Goal: Task Accomplishment & Management: Use online tool/utility

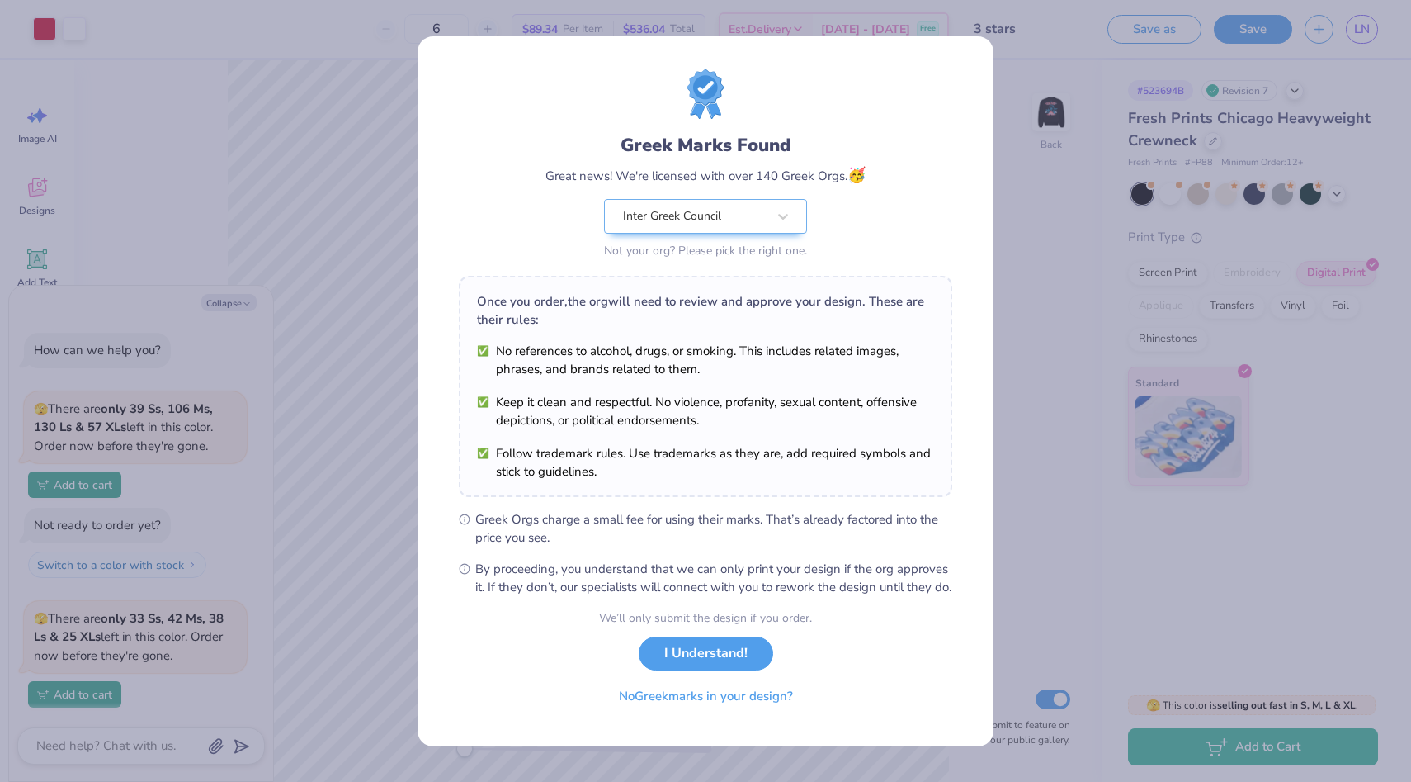
scroll to position [81, 0]
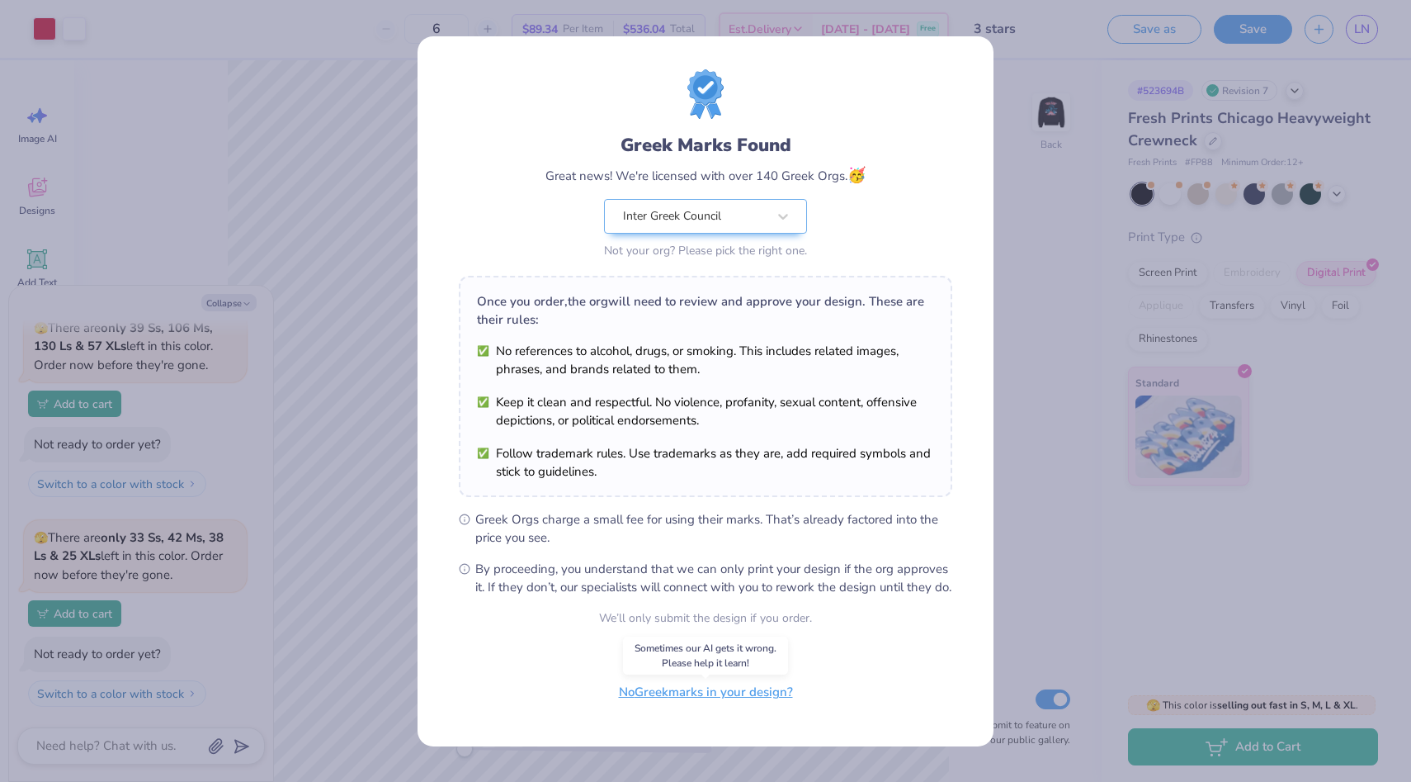
click at [760, 707] on button "No Greek marks in your design?" at bounding box center [706, 692] width 202 height 34
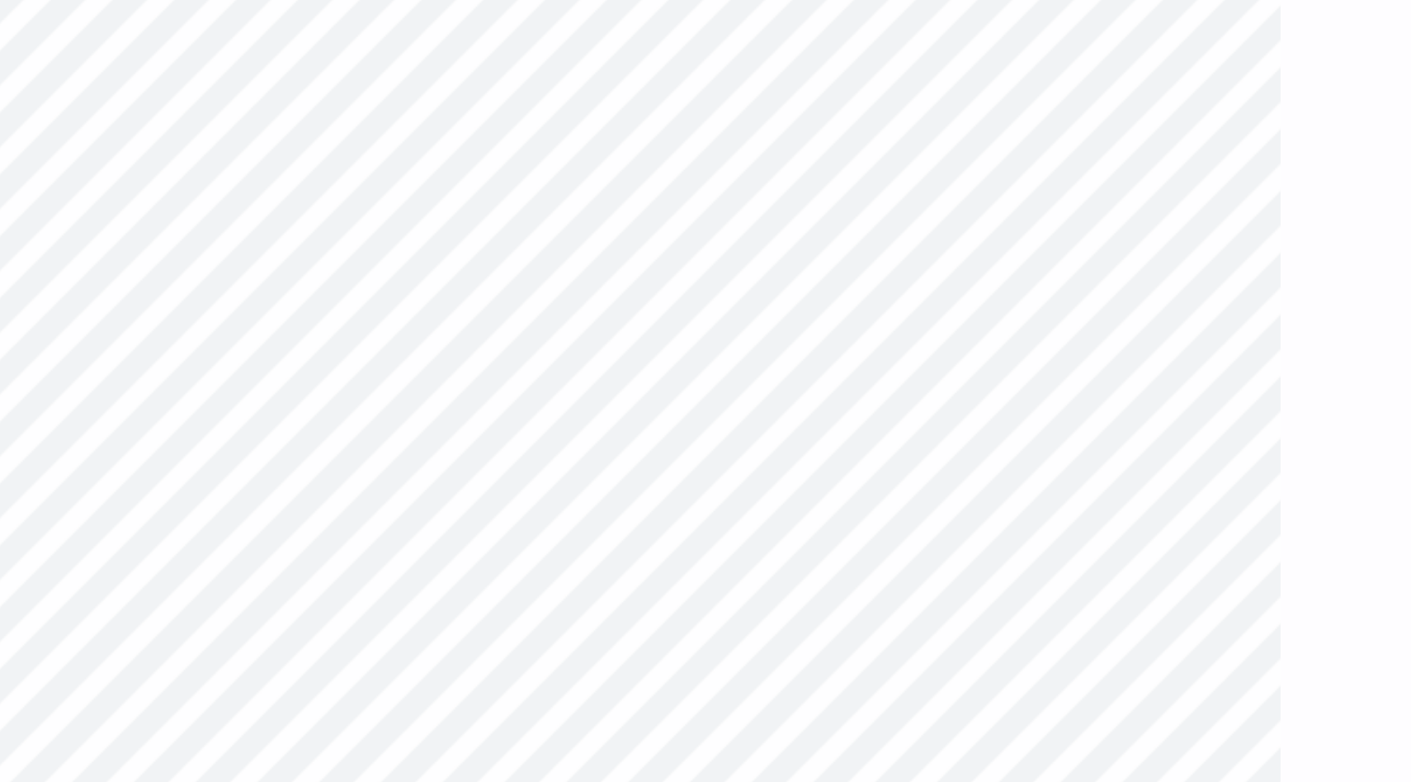
type textarea "x"
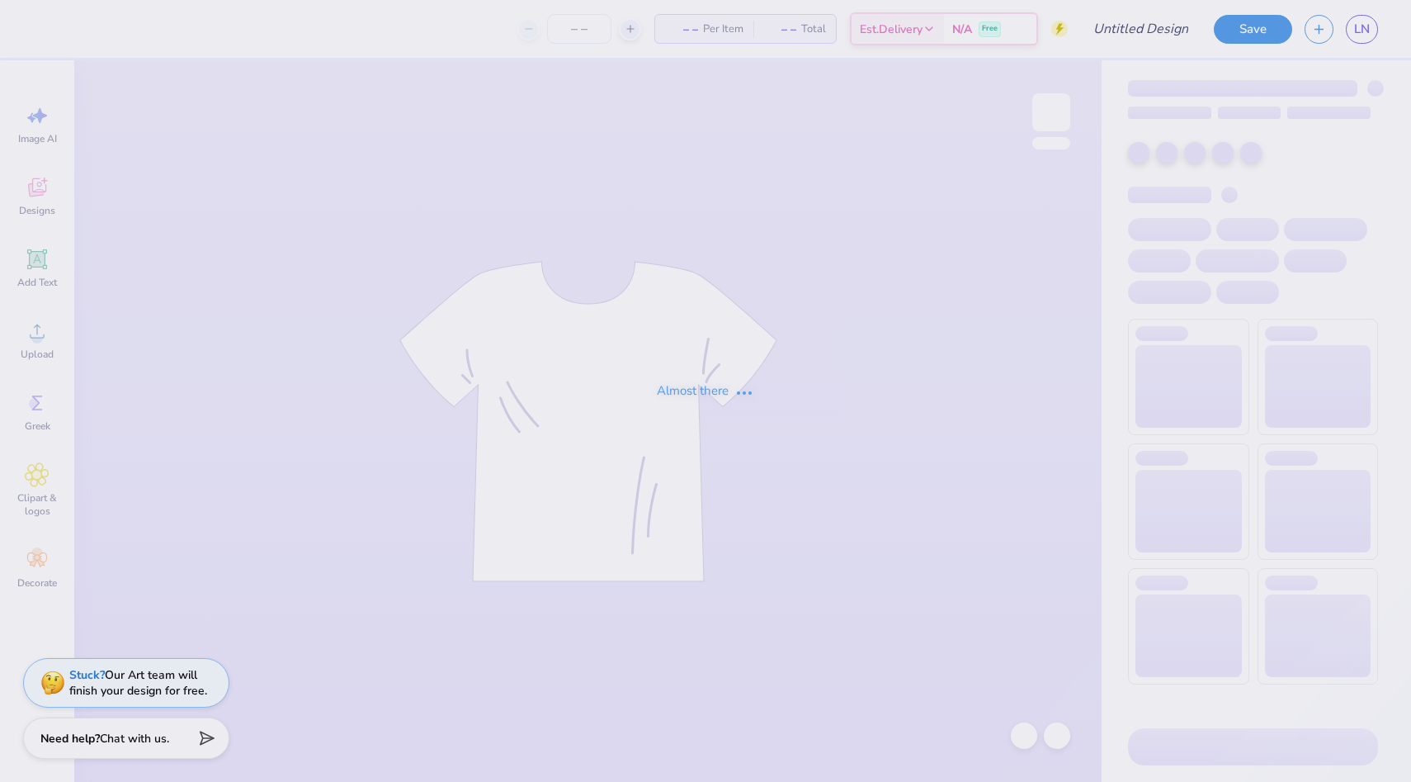
type input "3 stars"
type input "7"
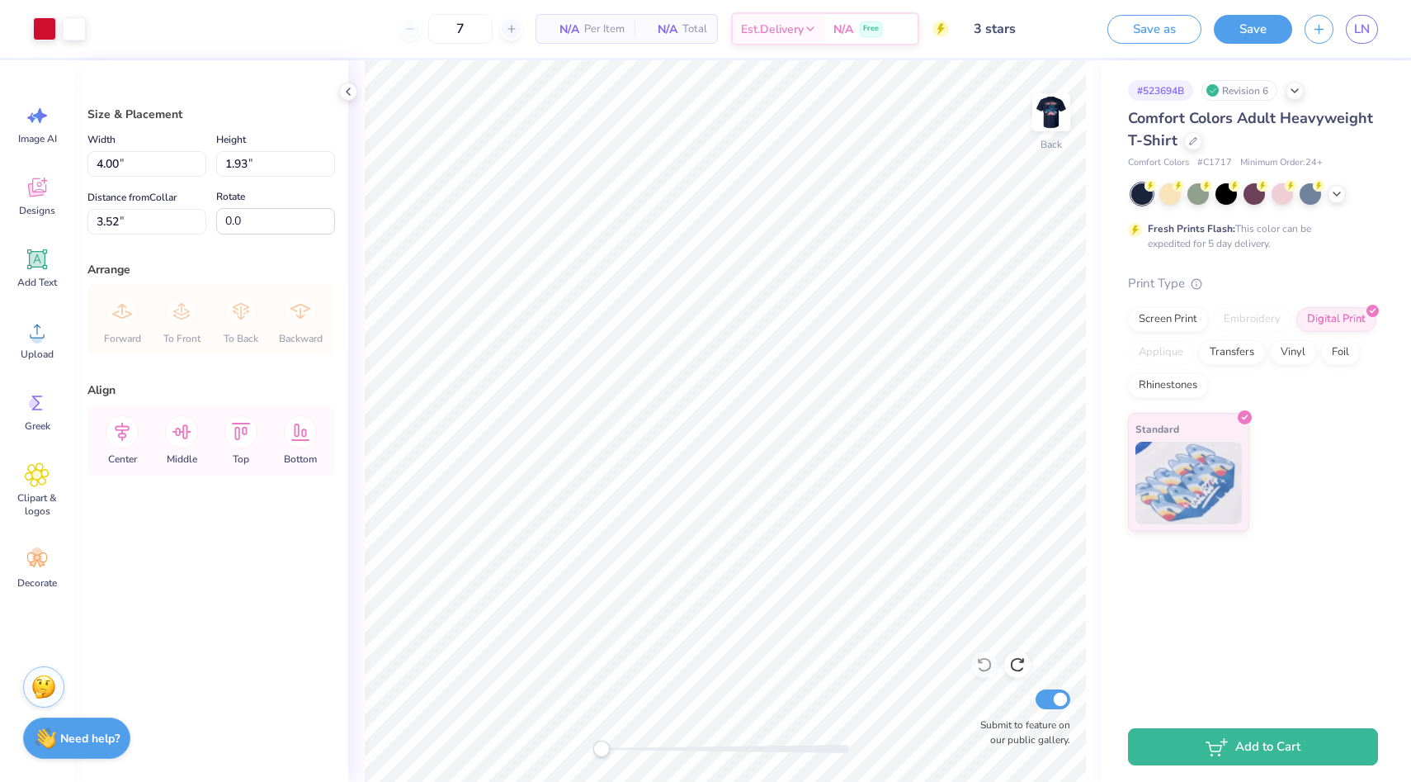
type input "3.54"
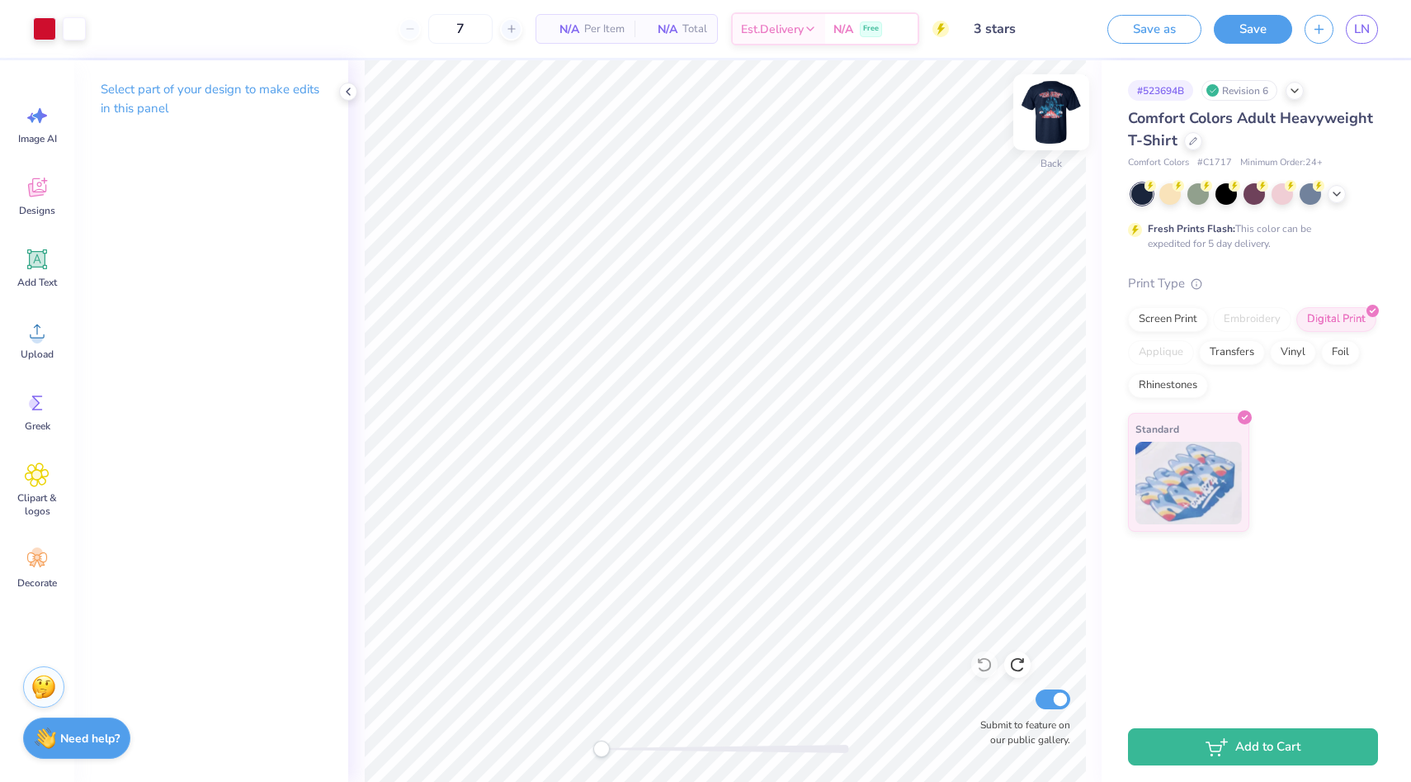
click at [1047, 118] on img at bounding box center [1052, 112] width 66 height 66
click at [1243, 34] on button "Save" at bounding box center [1253, 26] width 78 height 29
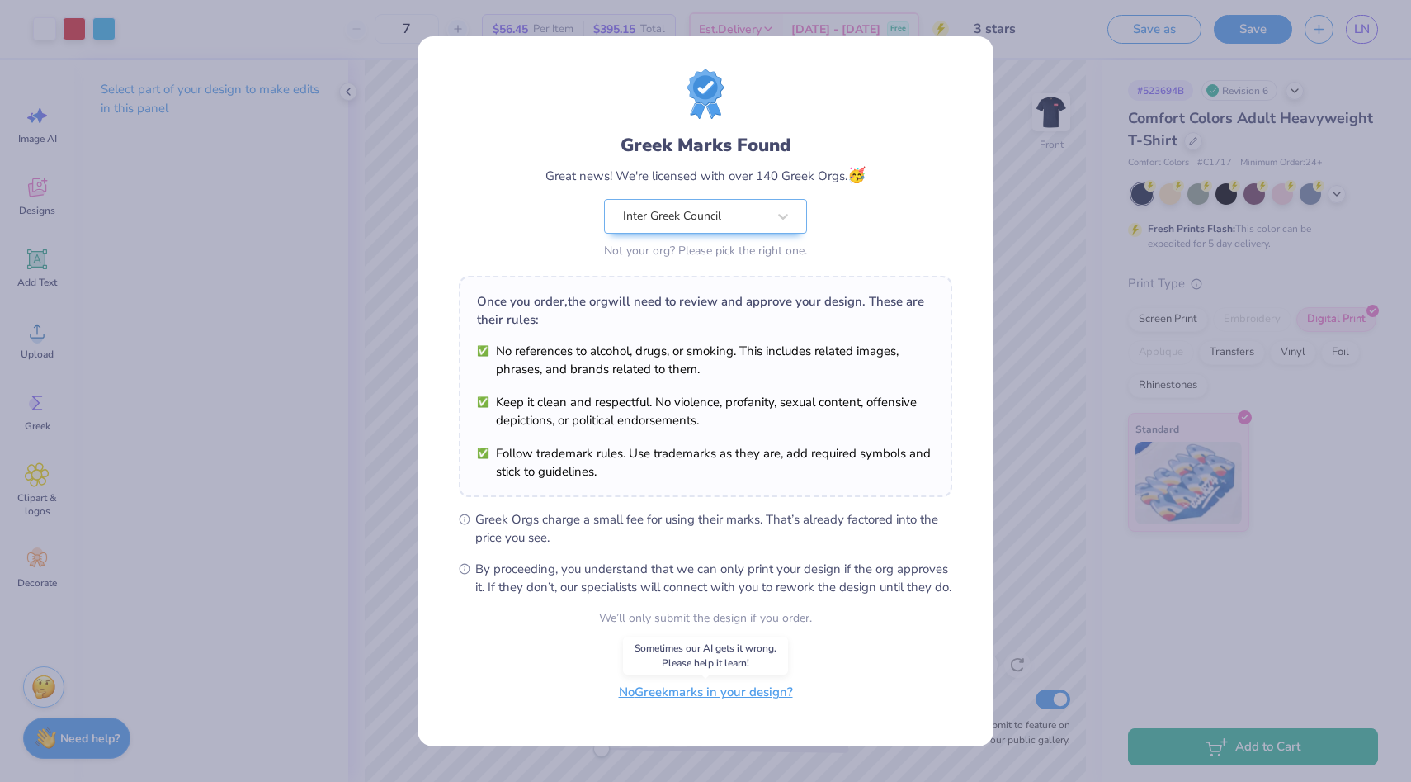
click at [631, 708] on button "No Greek marks in your design?" at bounding box center [706, 692] width 202 height 34
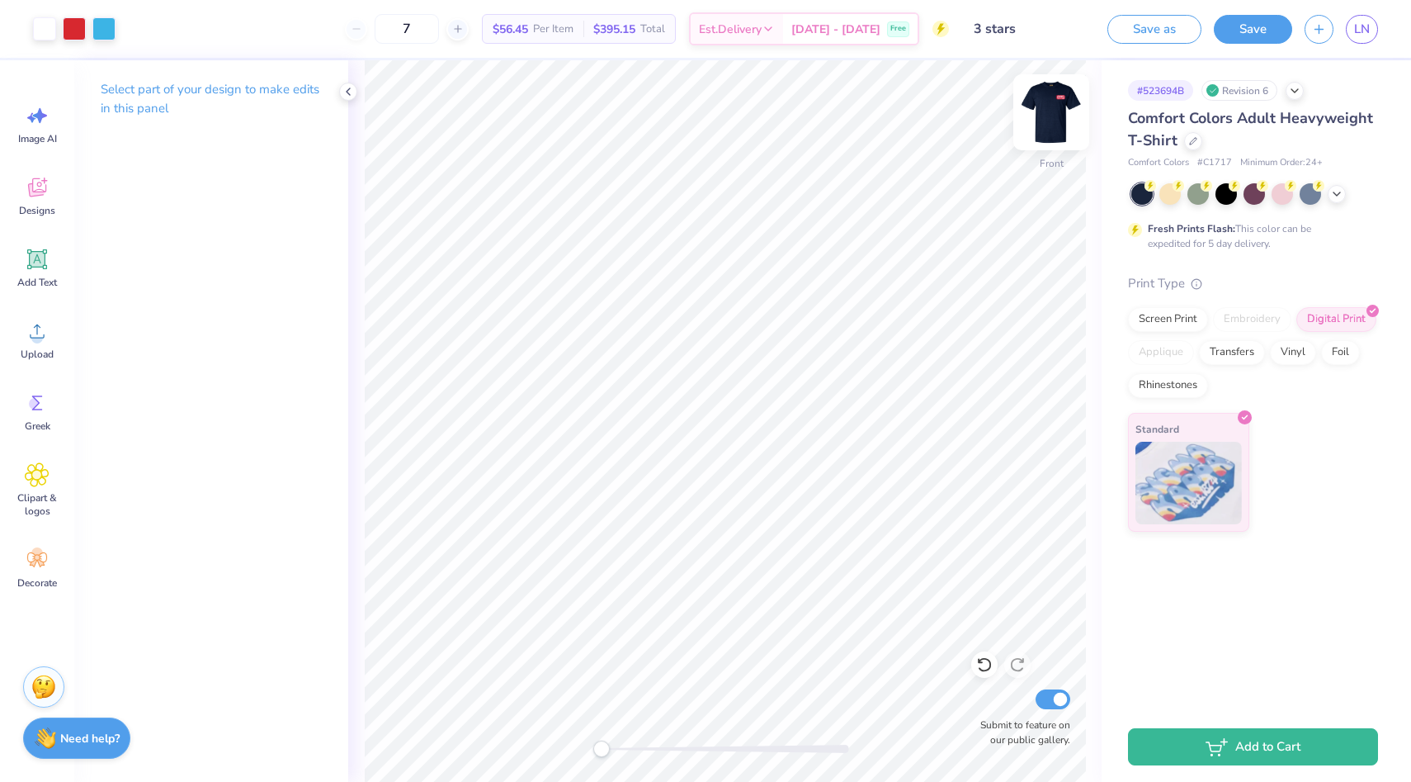
click at [1045, 117] on img at bounding box center [1052, 112] width 66 height 66
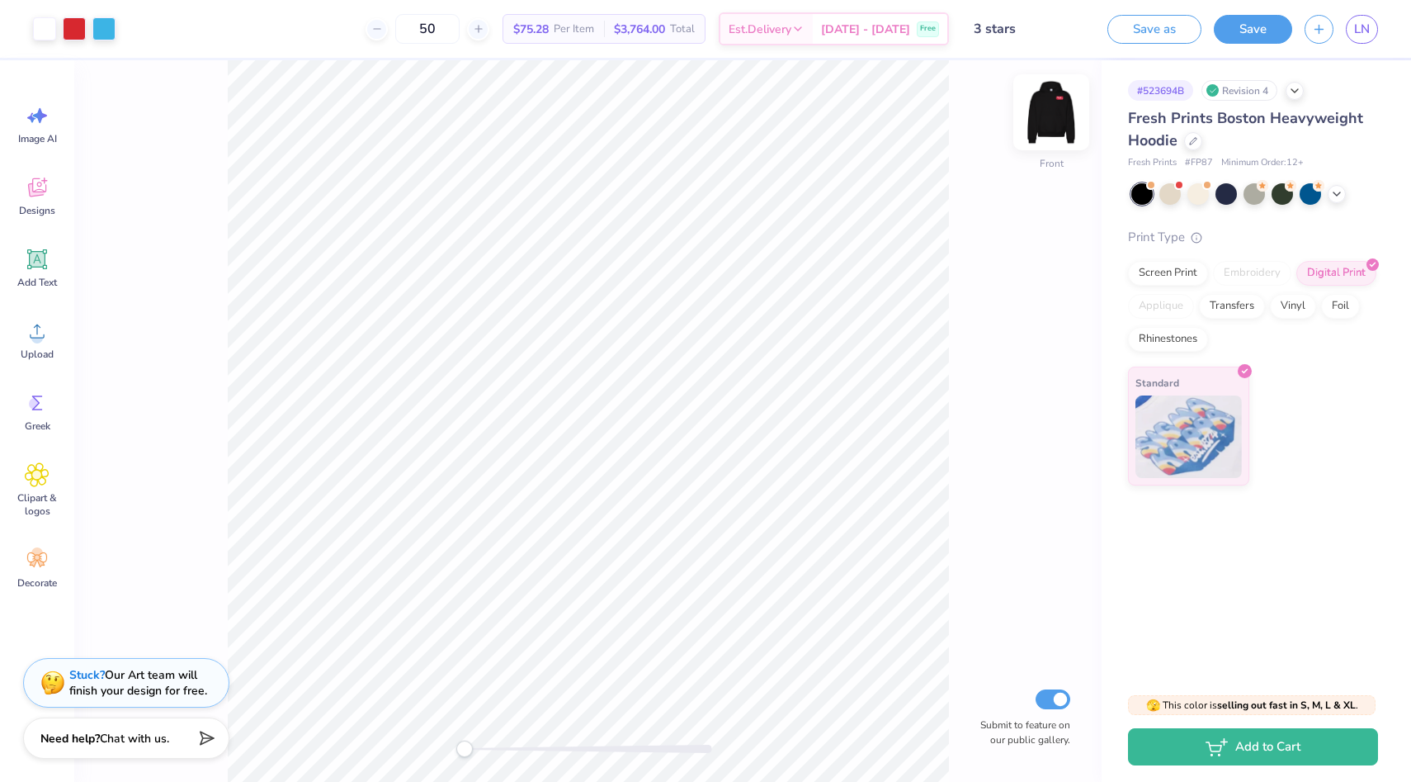
click at [1049, 107] on img at bounding box center [1052, 112] width 66 height 66
click at [1057, 116] on img at bounding box center [1052, 112] width 66 height 66
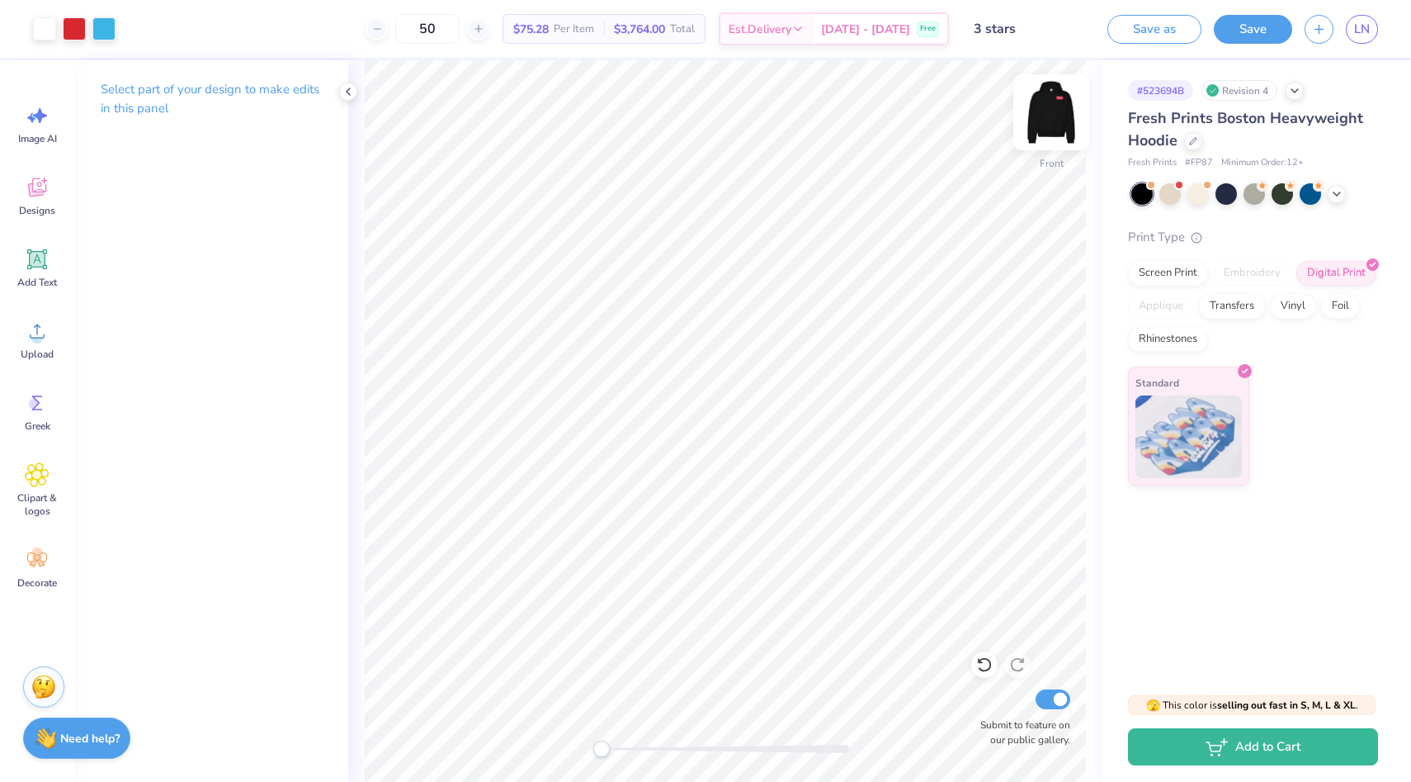
click at [1055, 114] on img at bounding box center [1052, 112] width 66 height 66
click at [1057, 106] on img at bounding box center [1052, 112] width 66 height 66
click at [1148, 33] on button "Save as" at bounding box center [1155, 26] width 94 height 29
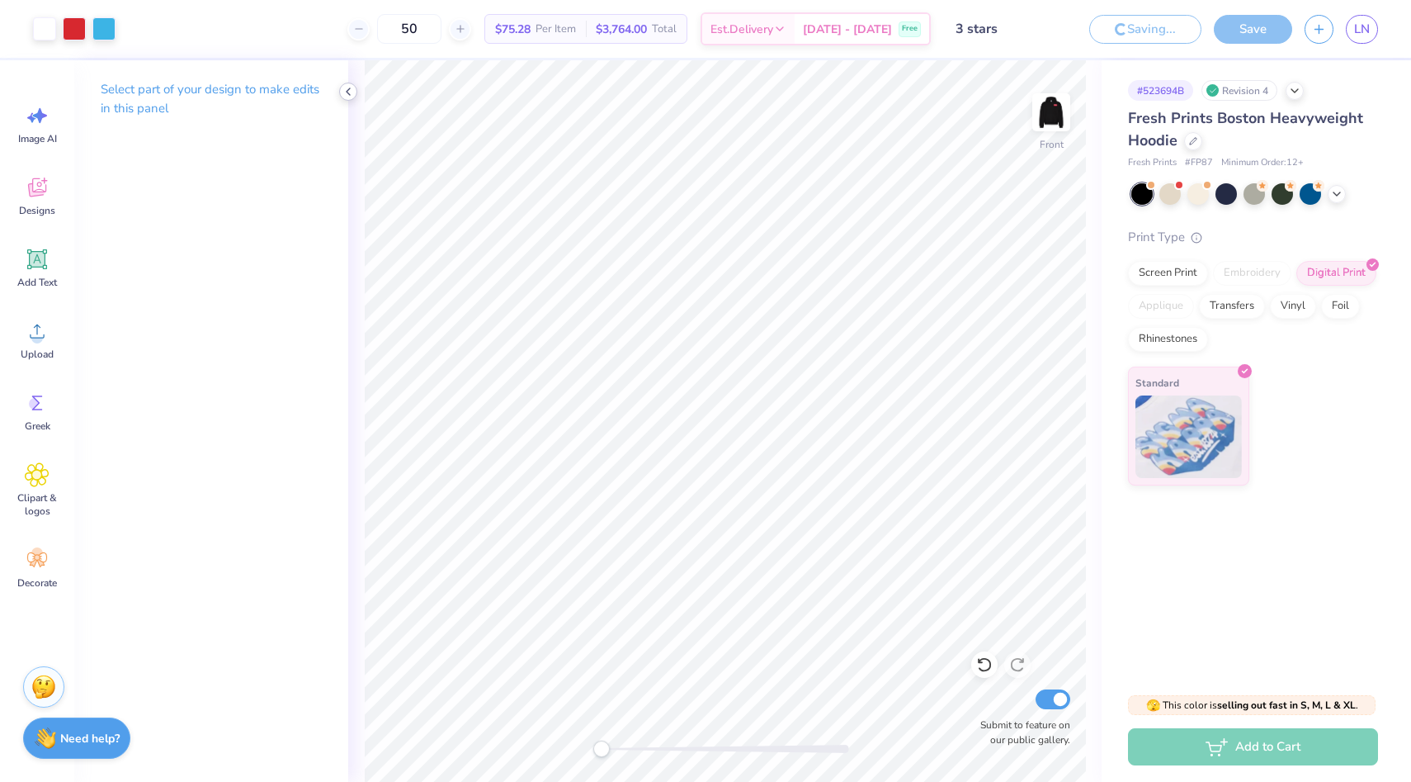
click at [348, 88] on icon at bounding box center [348, 91] width 13 height 13
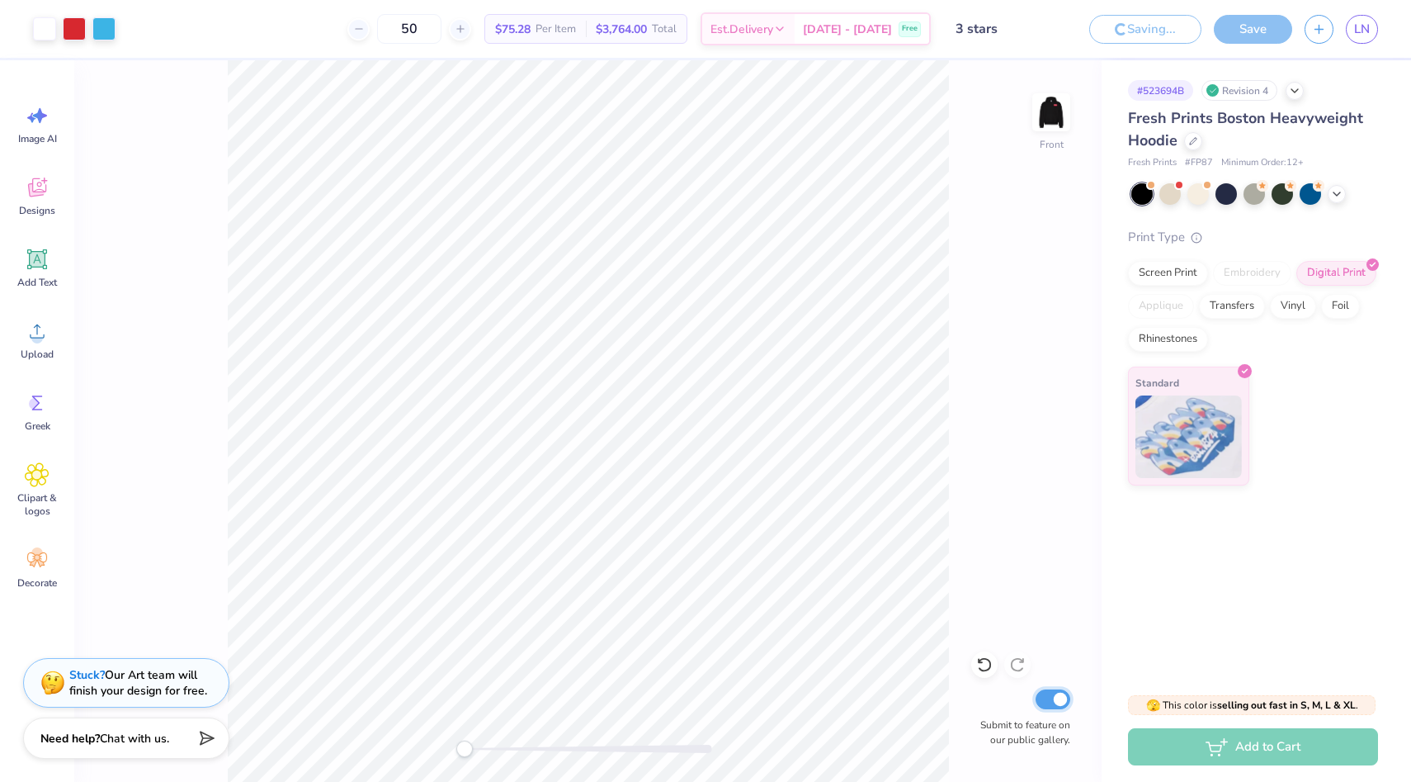
click at [1059, 703] on input "Submit to feature on our public gallery." at bounding box center [1053, 699] width 35 height 20
checkbox input "false"
click at [986, 352] on div "Front Submit to feature on our public gallery." at bounding box center [588, 420] width 1028 height 721
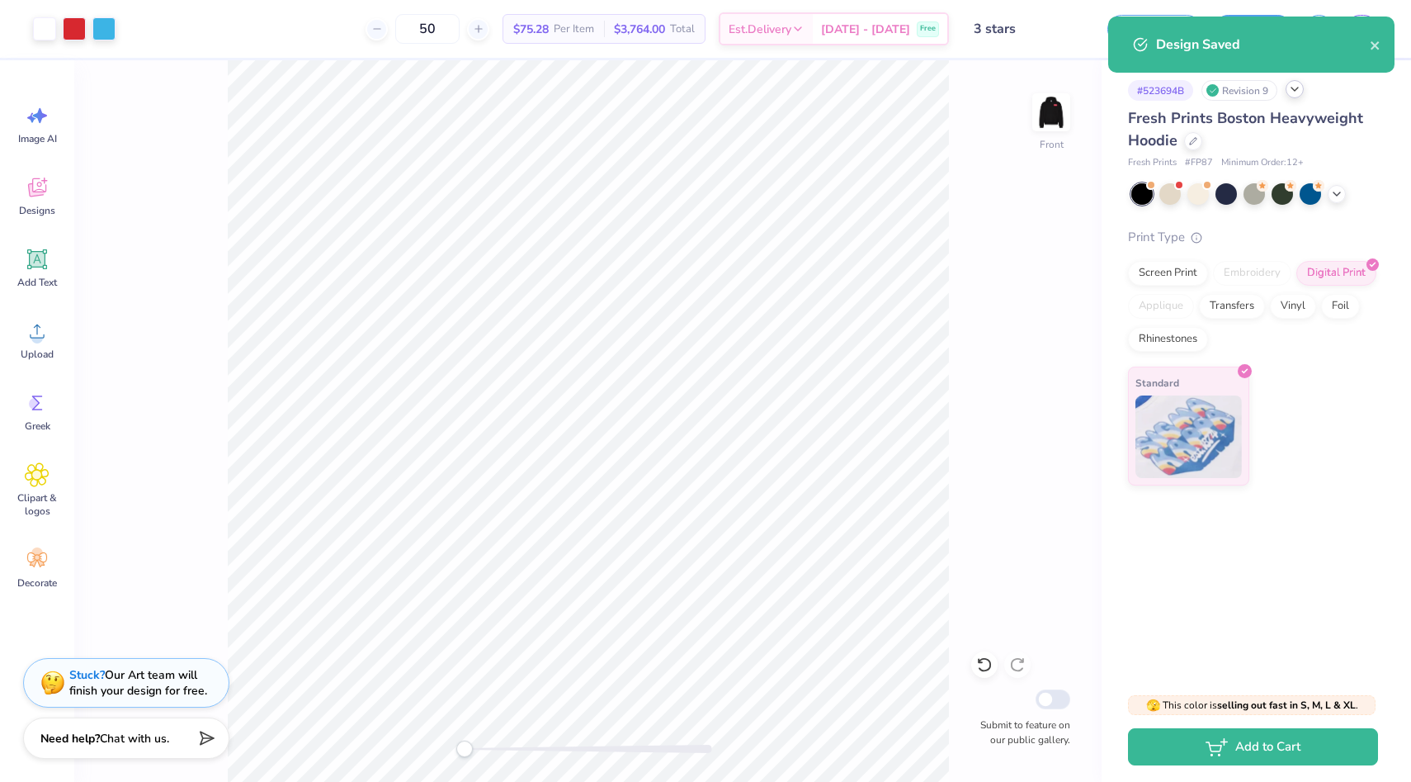
click at [1296, 92] on icon at bounding box center [1294, 89] width 13 height 13
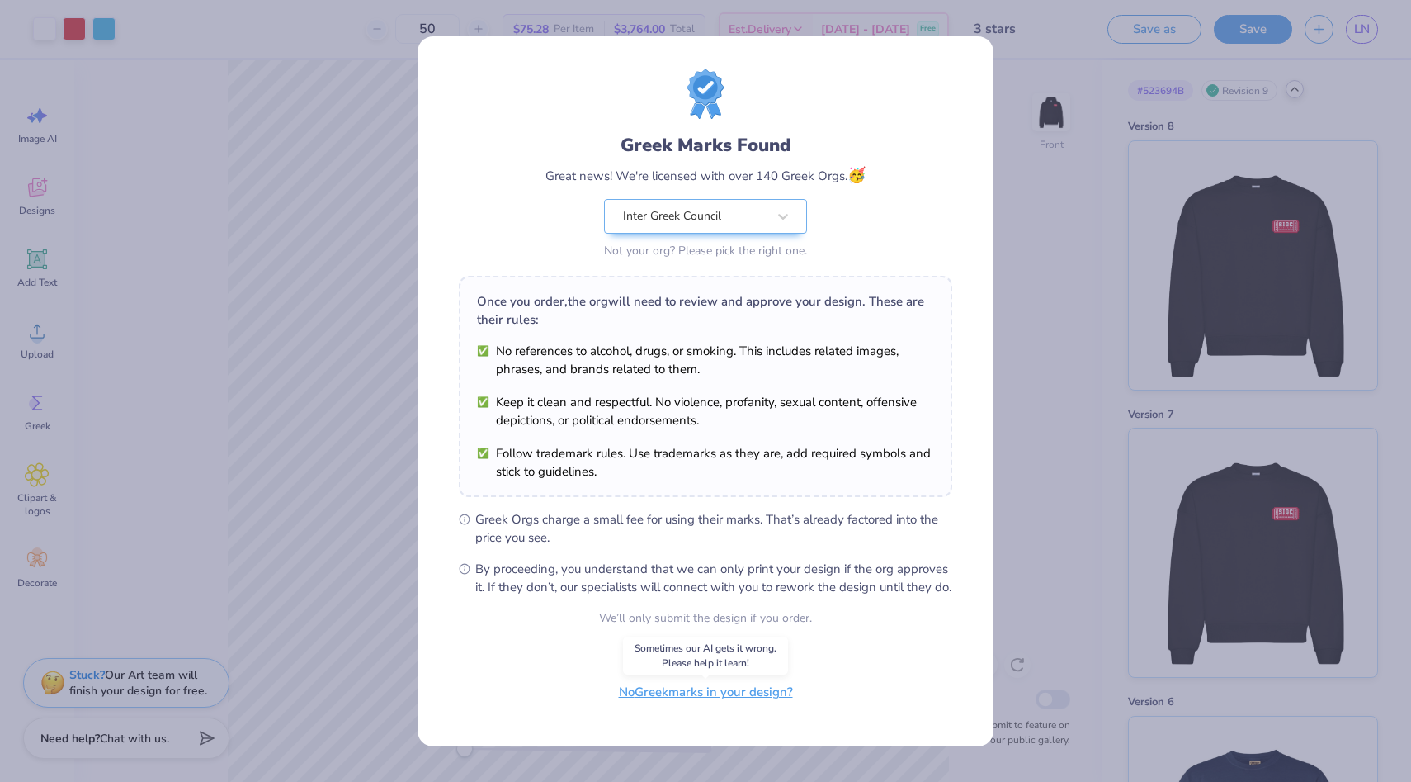
click at [702, 707] on button "No Greek marks in your design?" at bounding box center [706, 692] width 202 height 34
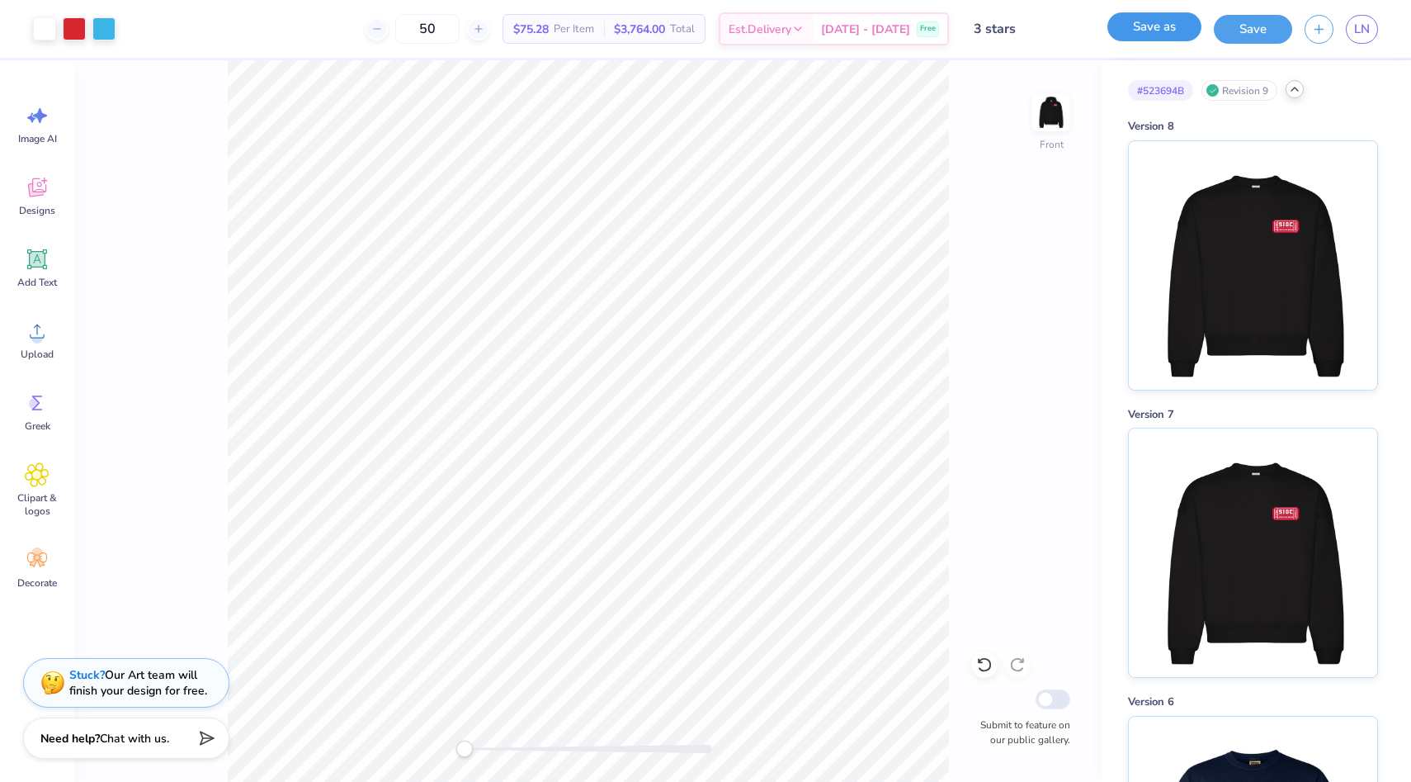
click at [1171, 22] on button "Save as" at bounding box center [1155, 26] width 94 height 29
click at [365, 31] on icon at bounding box center [359, 29] width 12 height 12
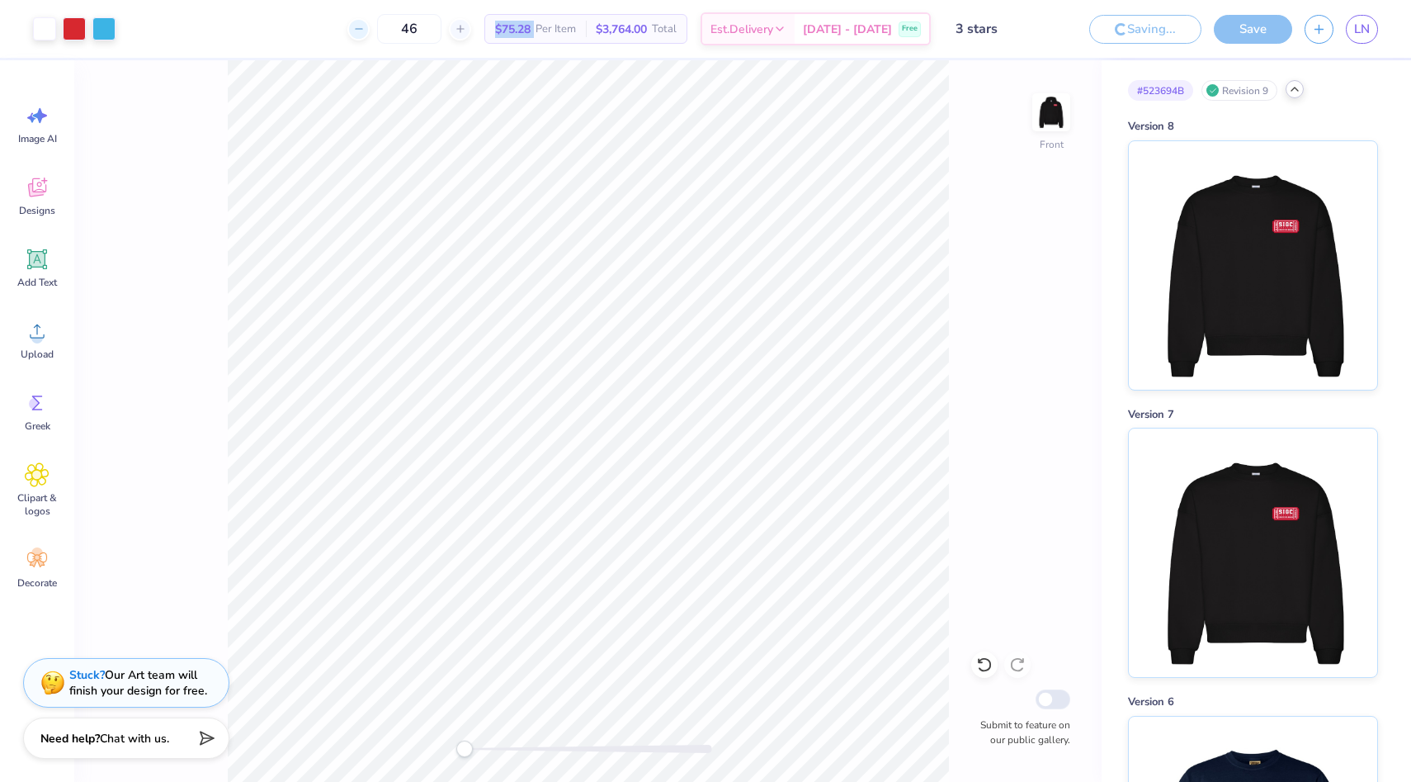
click at [365, 31] on icon at bounding box center [359, 29] width 12 height 12
drag, startPoint x: 451, startPoint y: 25, endPoint x: 400, endPoint y: 25, distance: 50.4
click at [400, 25] on div "44" at bounding box center [410, 29] width 124 height 30
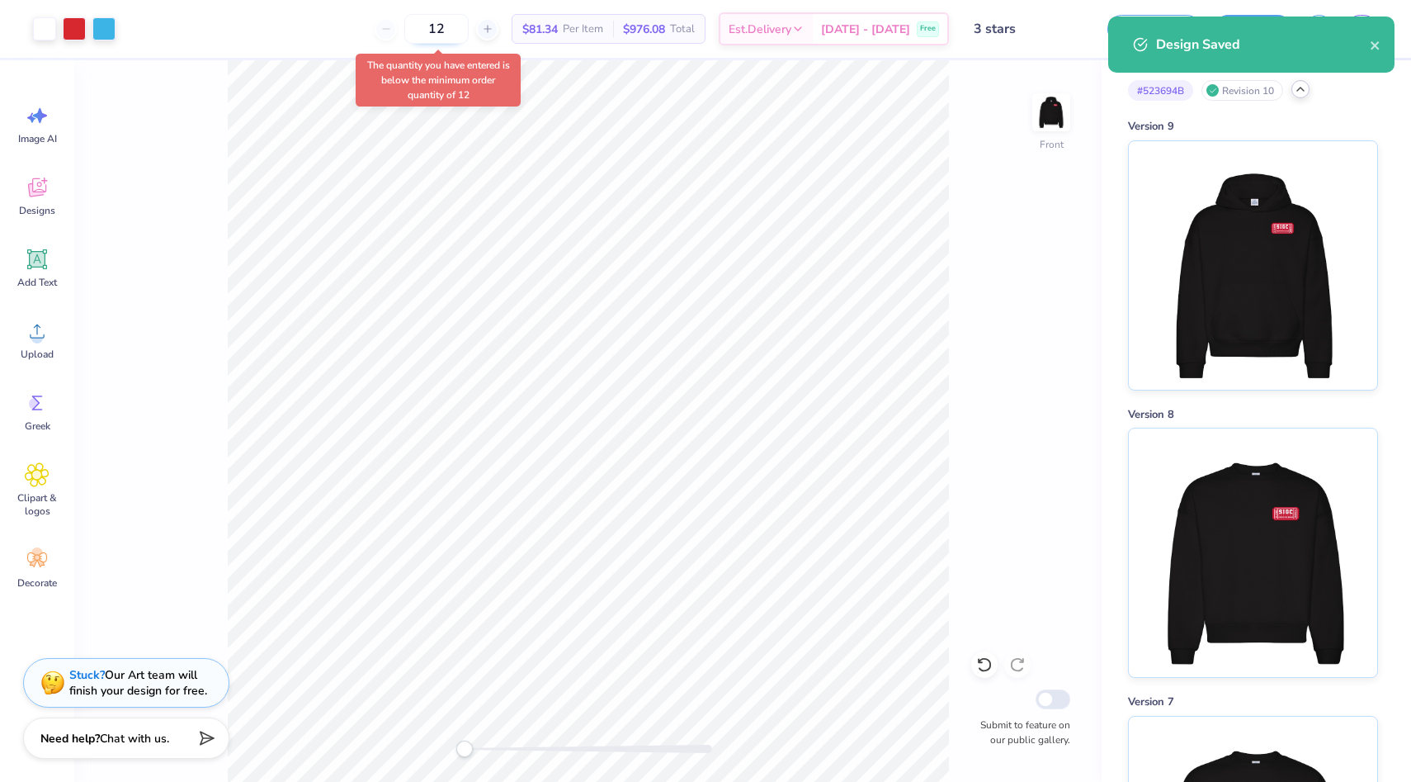
click at [459, 21] on input "12" at bounding box center [436, 29] width 64 height 30
drag, startPoint x: 483, startPoint y: 26, endPoint x: 443, endPoint y: 22, distance: 39.8
click at [441, 25] on input "12" at bounding box center [436, 29] width 64 height 30
type input "12"
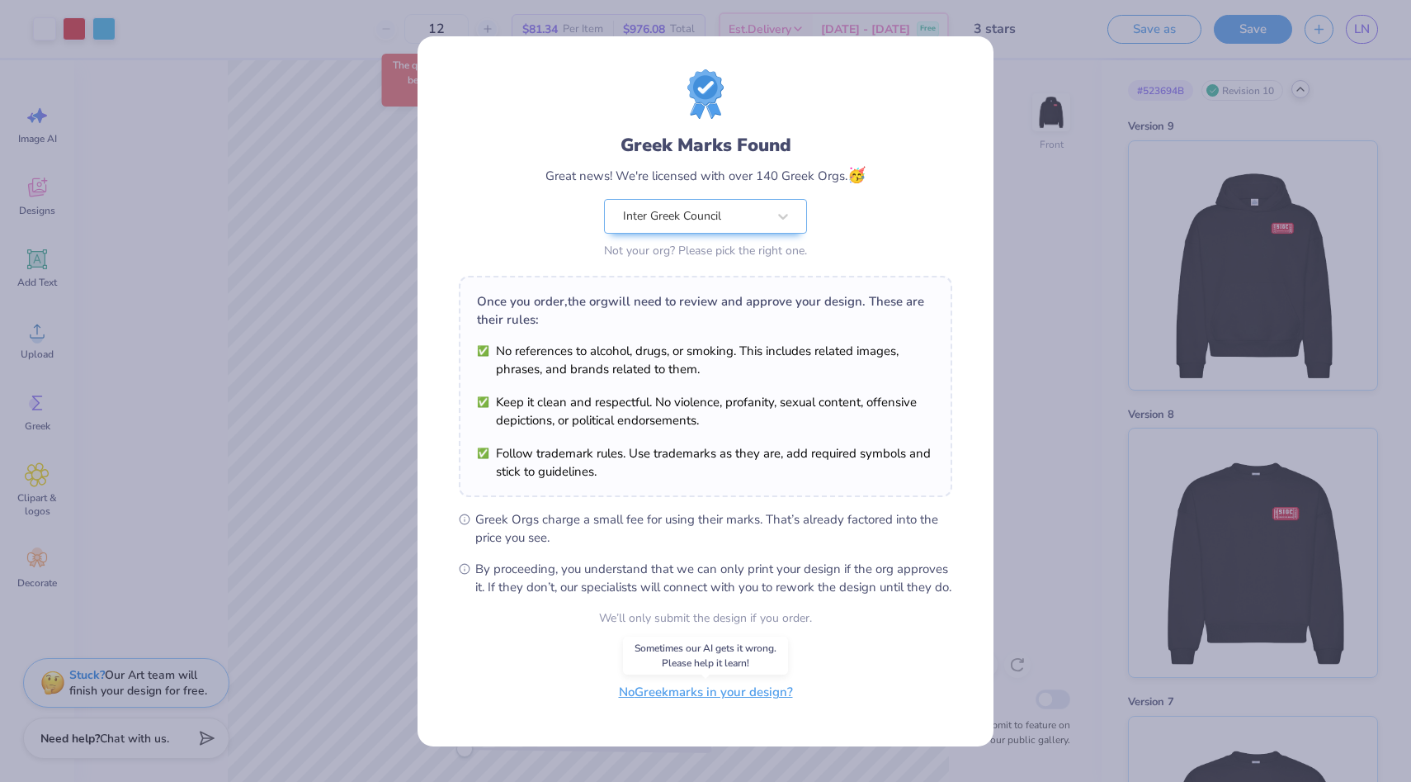
click at [674, 702] on button "No Greek marks in your design?" at bounding box center [706, 692] width 202 height 34
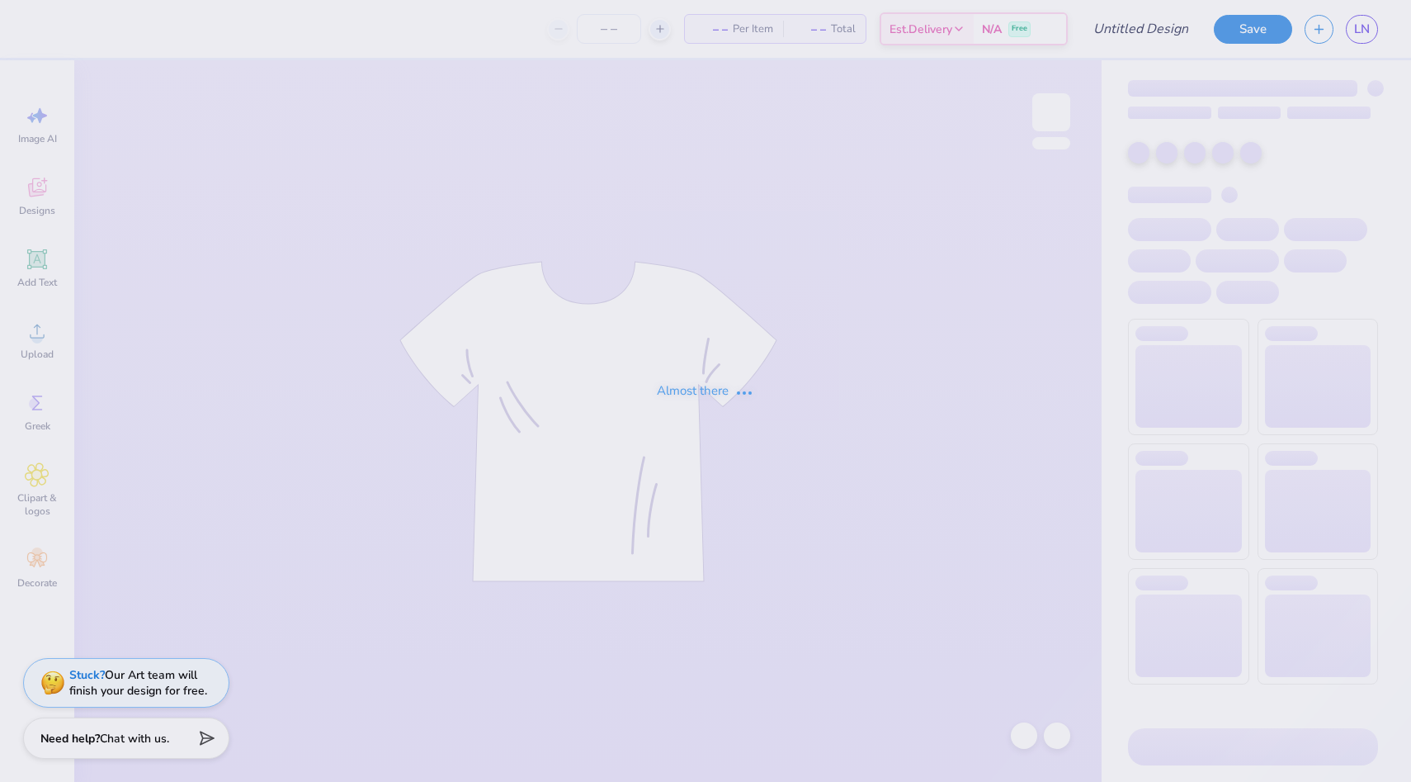
type input "3 stars"
type input "6"
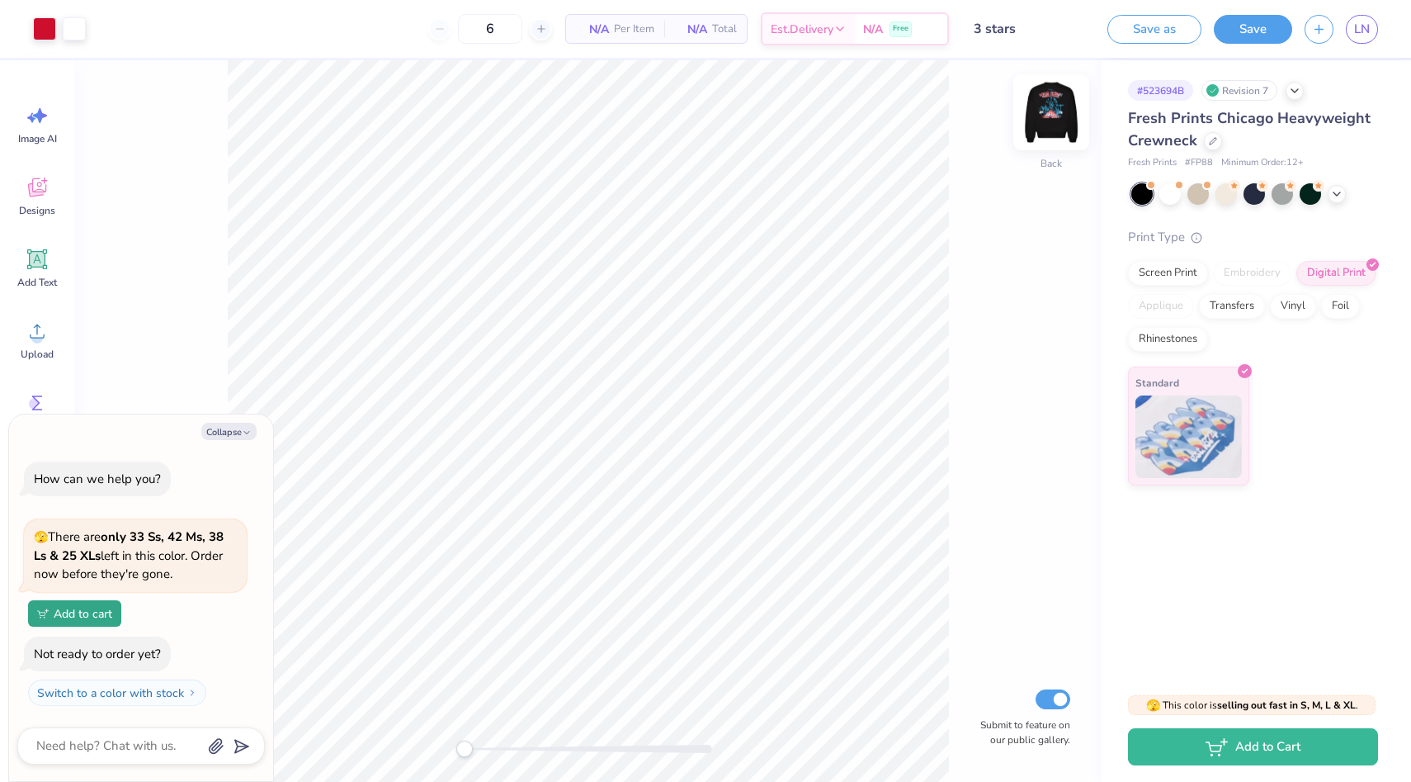
click at [1034, 105] on img at bounding box center [1052, 112] width 66 height 66
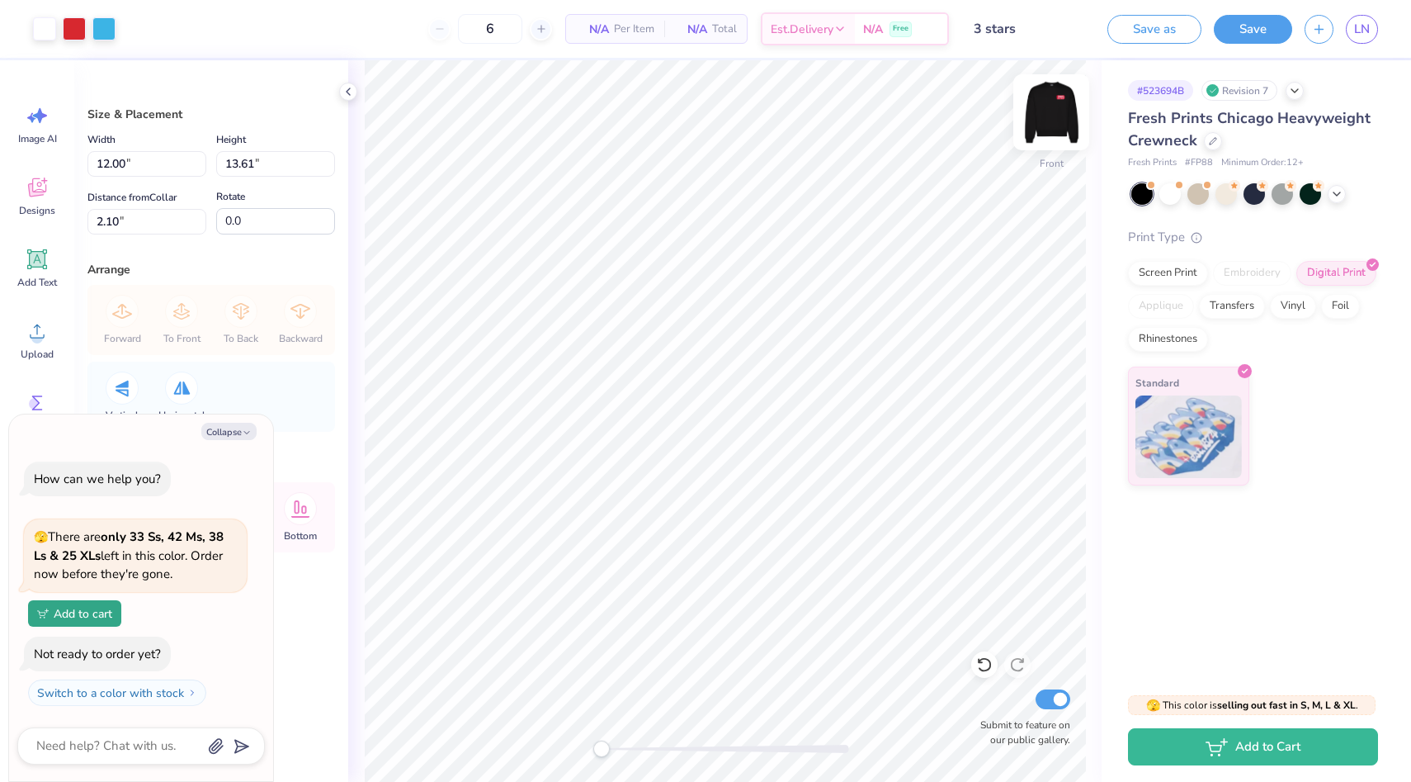
click at [1051, 109] on img at bounding box center [1052, 112] width 66 height 66
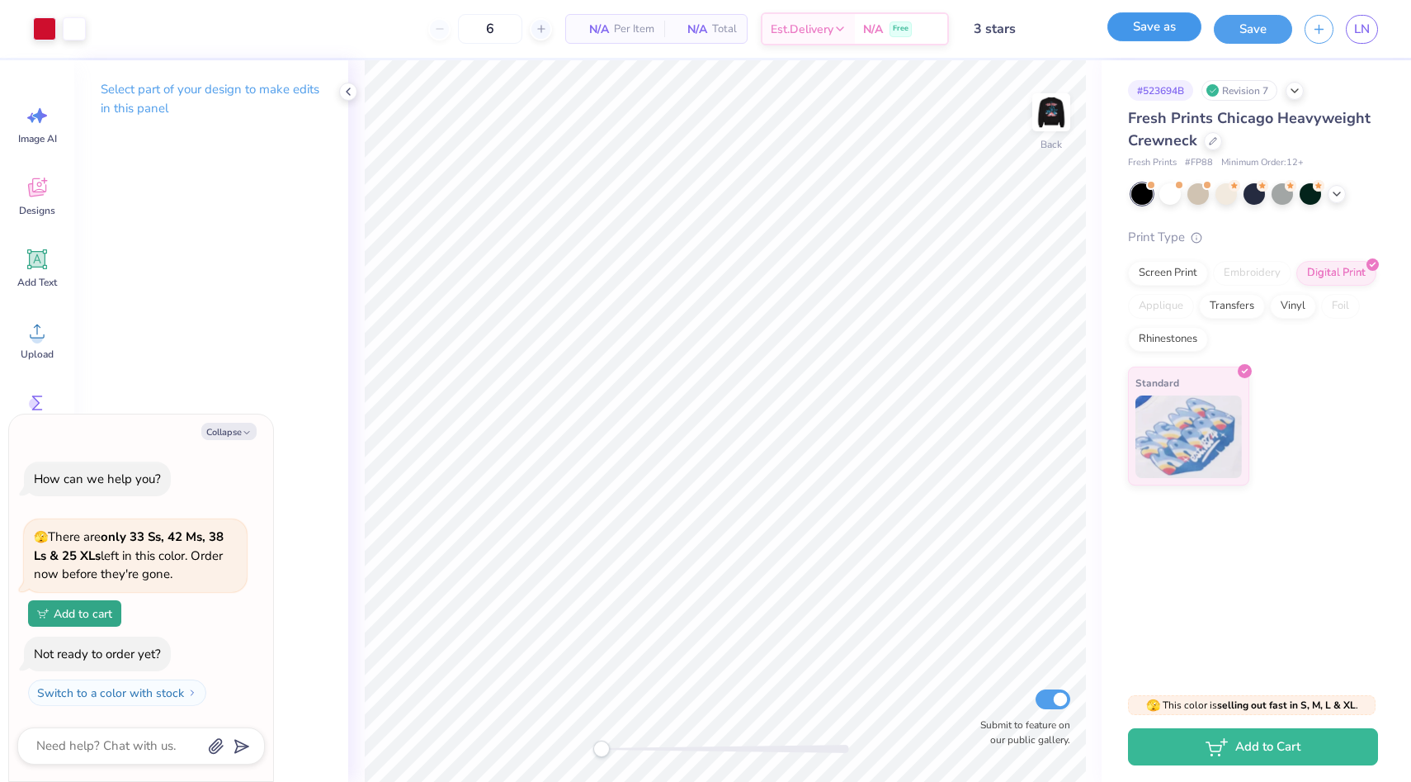
click at [1170, 29] on button "Save as" at bounding box center [1155, 26] width 94 height 29
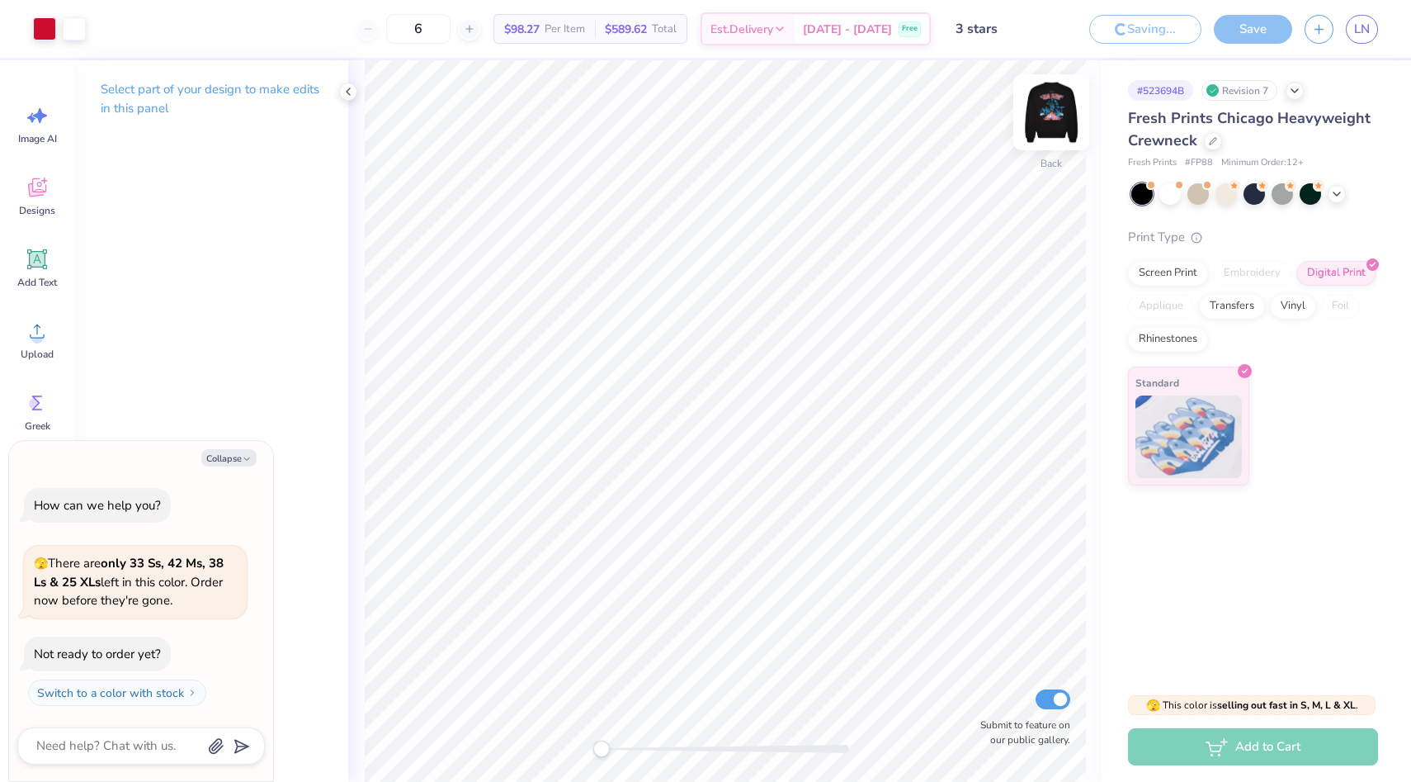
click at [1061, 104] on img at bounding box center [1052, 112] width 66 height 66
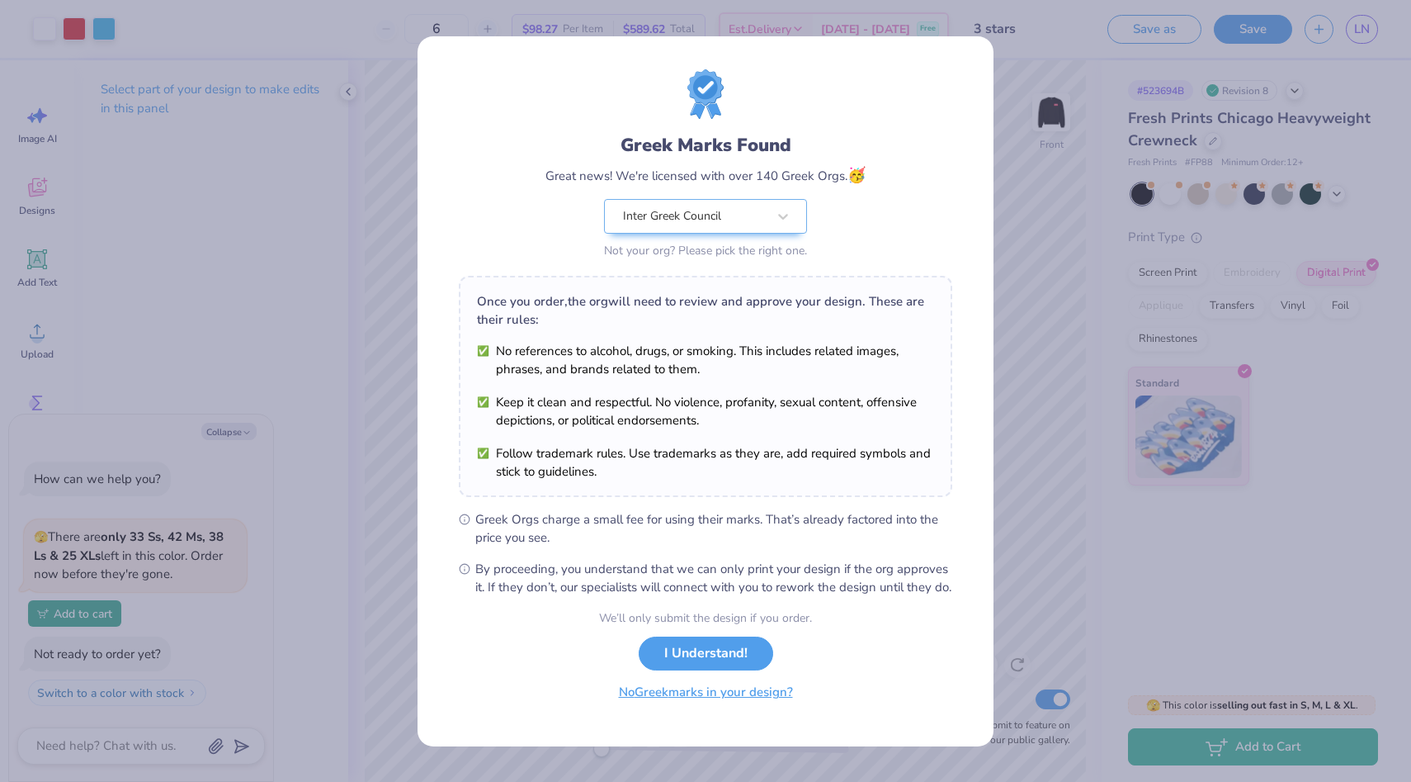
click at [666, 708] on button "No Greek marks in your design?" at bounding box center [706, 692] width 202 height 34
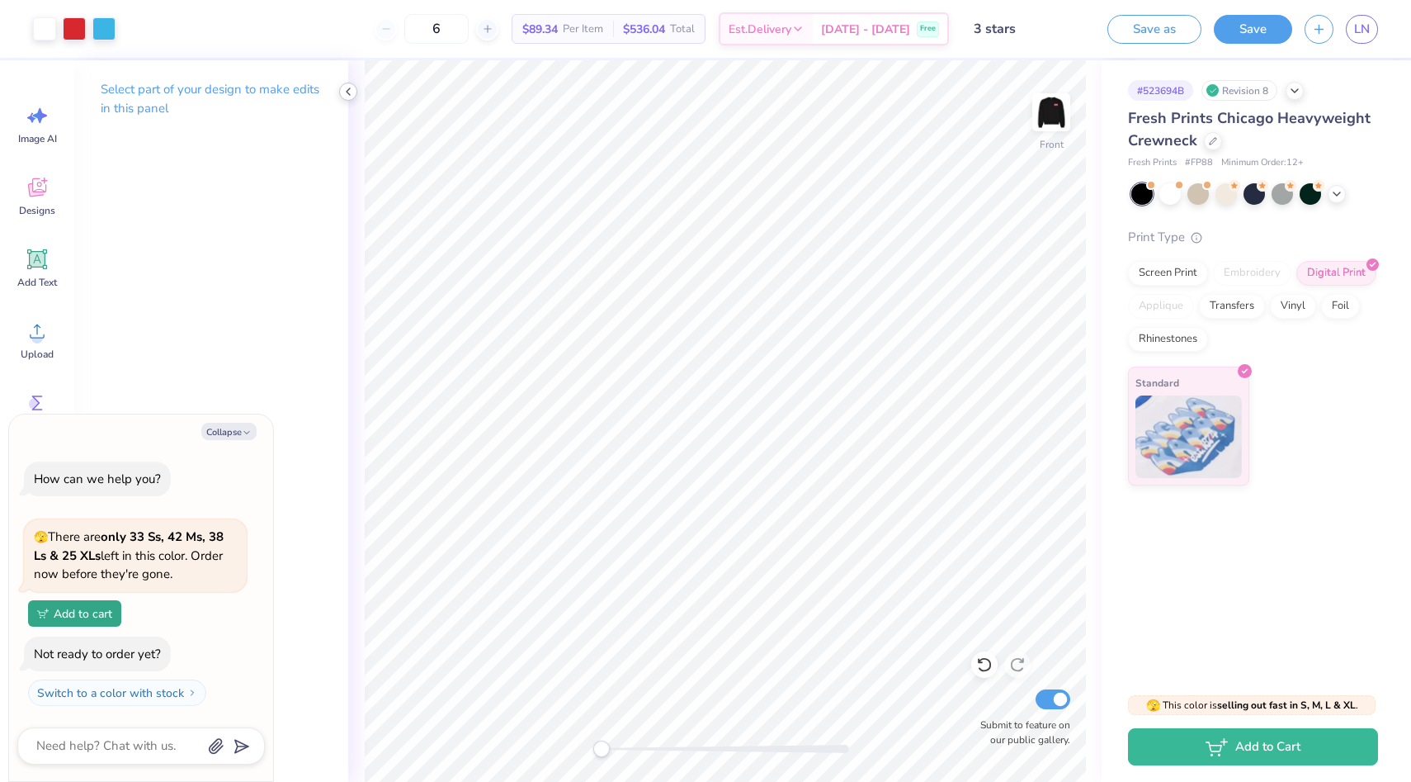
click at [345, 94] on icon at bounding box center [348, 91] width 13 height 13
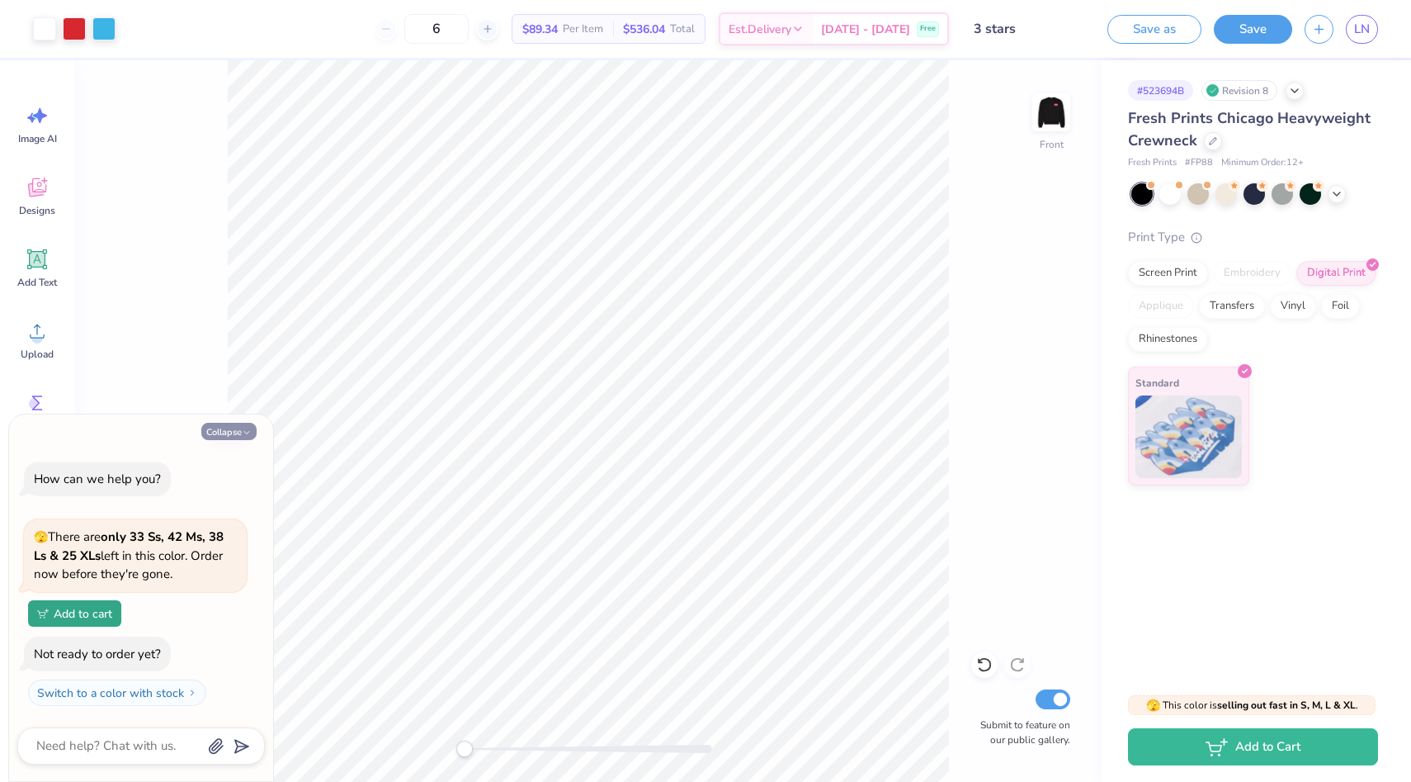
click at [233, 431] on button "Collapse" at bounding box center [228, 431] width 55 height 17
type textarea "x"
